Goal: Transaction & Acquisition: Subscribe to service/newsletter

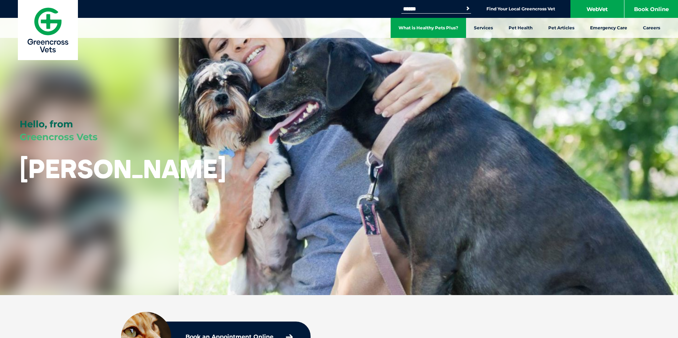
click at [326, 29] on link "What is Healthy Pets Plus?" at bounding box center [427, 28] width 75 height 20
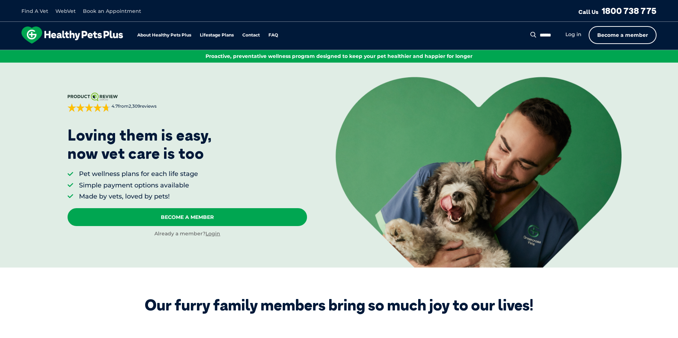
click at [612, 34] on link "Become a member" at bounding box center [622, 35] width 68 height 18
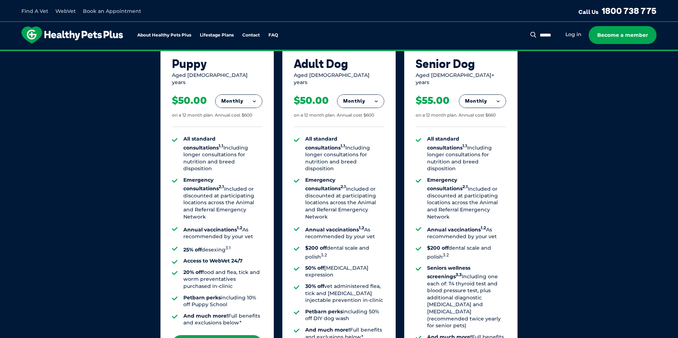
scroll to position [578, 0]
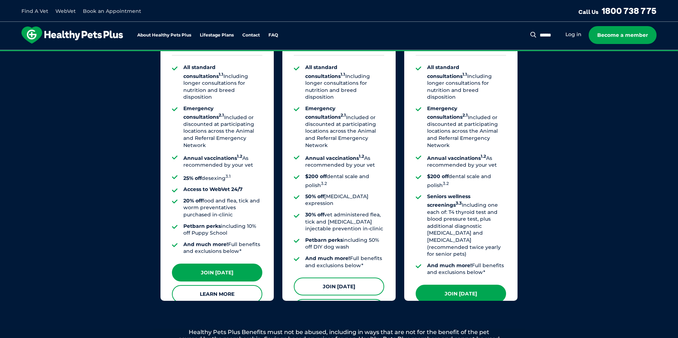
click at [344, 277] on link "Join [DATE]" at bounding box center [339, 286] width 90 height 18
